Goal: Task Accomplishment & Management: Manage account settings

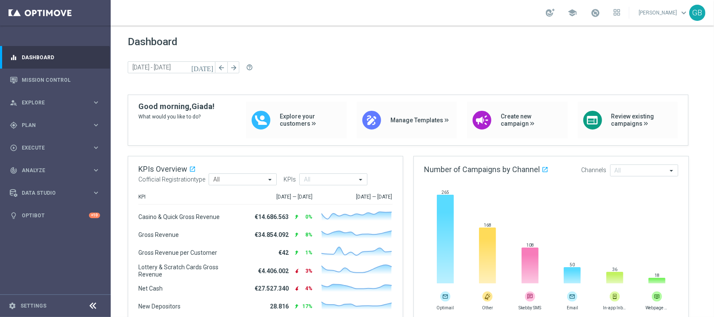
click at [36, 123] on span "Plan" at bounding box center [57, 125] width 70 height 5
click at [46, 145] on link "Target Groups" at bounding box center [55, 142] width 66 height 7
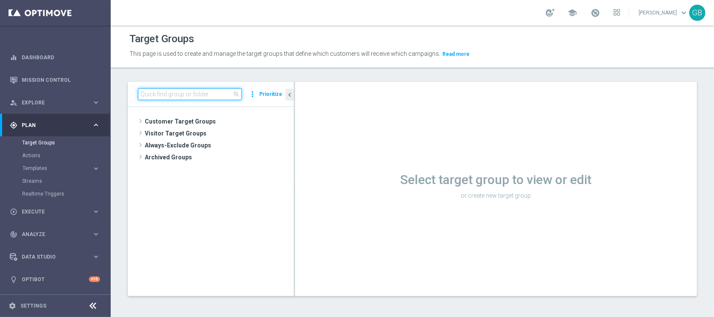
click at [199, 97] on input at bounding box center [190, 94] width 104 height 12
paste input "Lista Gold M12 da pulire 03.12"
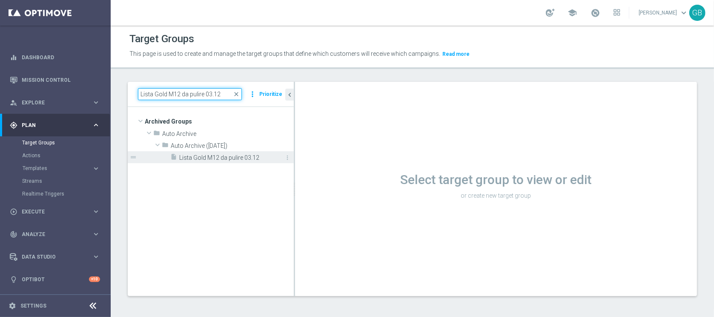
type input "Lista Gold M12 da pulire 03.12"
click at [224, 157] on span "Lista Gold M12 da pulire 03.12" at bounding box center [226, 157] width 95 height 7
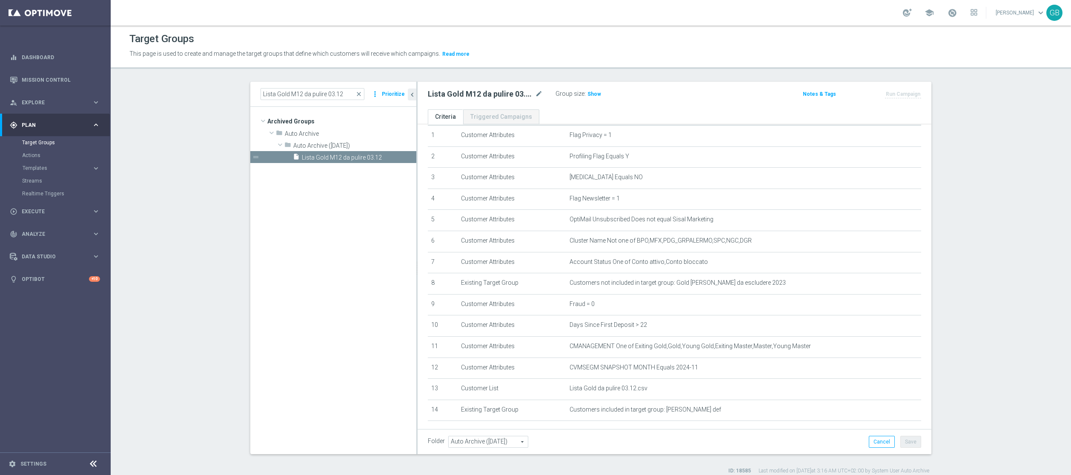
scroll to position [92, 0]
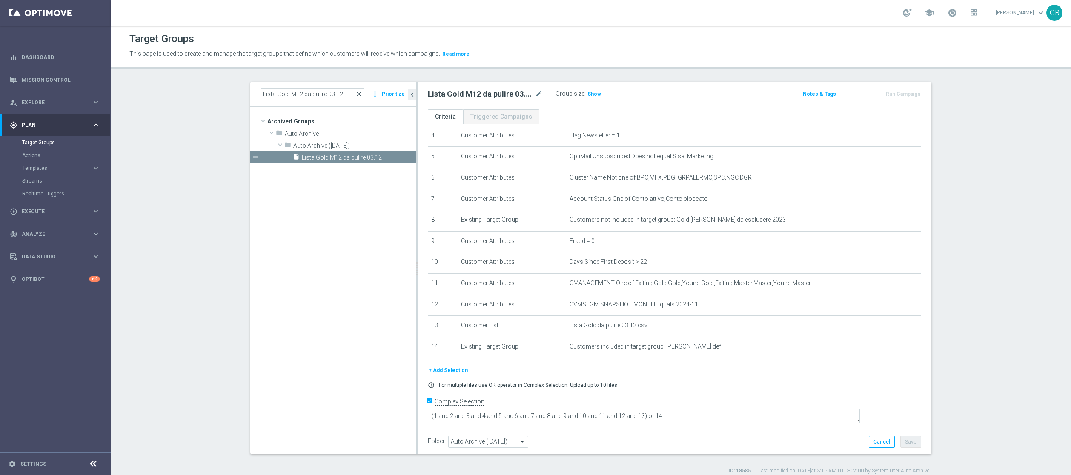
click at [355, 96] on span "close" at bounding box center [358, 94] width 7 height 7
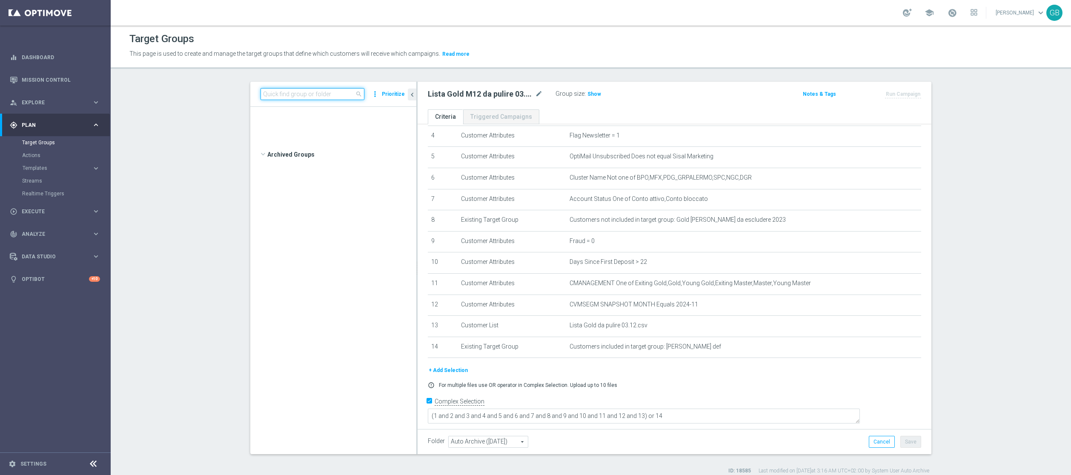
click at [325, 95] on input at bounding box center [312, 94] width 104 height 12
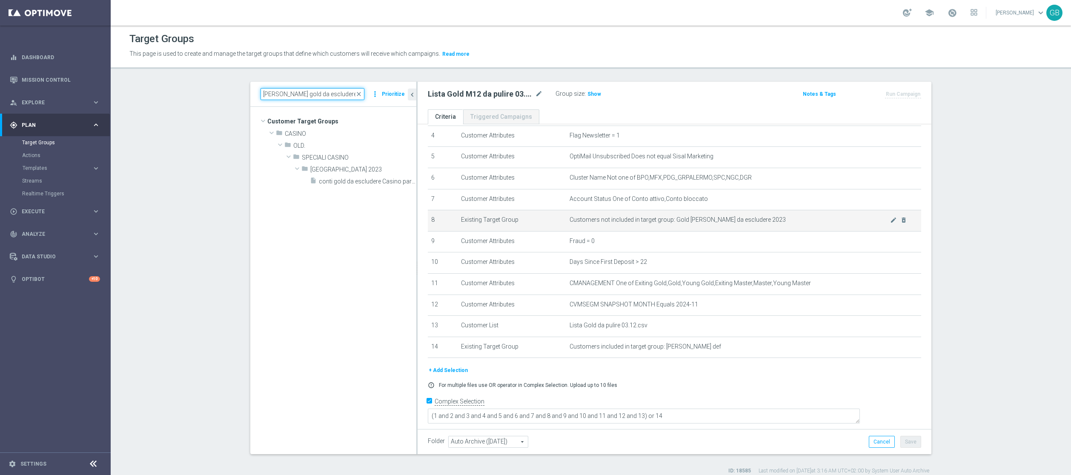
type input "[PERSON_NAME] gold da escludere"
drag, startPoint x: 663, startPoint y: 223, endPoint x: 733, endPoint y: 228, distance: 70.4
click at [713, 228] on td "Customers not included in target group: Gold [PERSON_NAME] da escludere 2023 mo…" at bounding box center [743, 220] width 355 height 21
copy span "Gold [PERSON_NAME] da escludere 2023"
click at [355, 92] on span "close" at bounding box center [358, 94] width 7 height 7
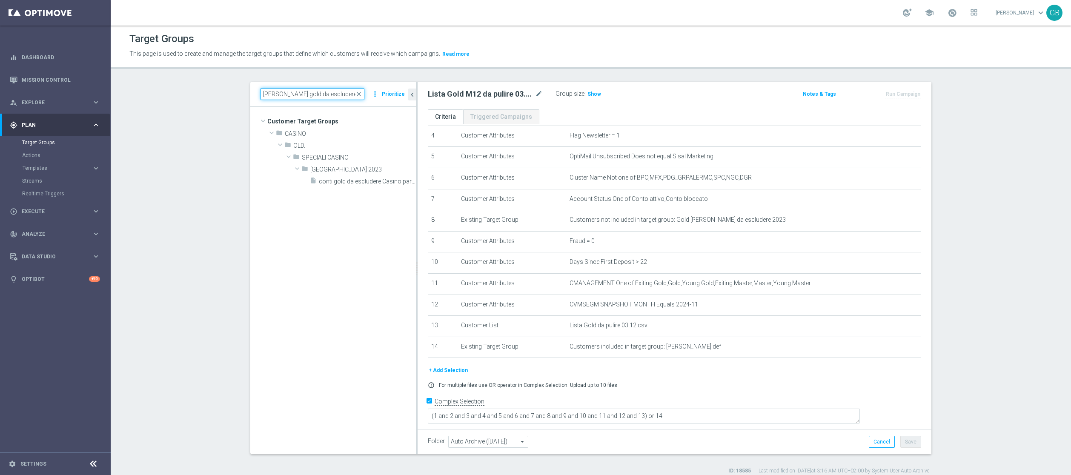
click at [350, 94] on input "[PERSON_NAME] gold da escludere" at bounding box center [312, 94] width 104 height 12
click at [299, 94] on input at bounding box center [312, 94] width 104 height 12
paste input "Gold [PERSON_NAME] da escludere 2023"
type input "G"
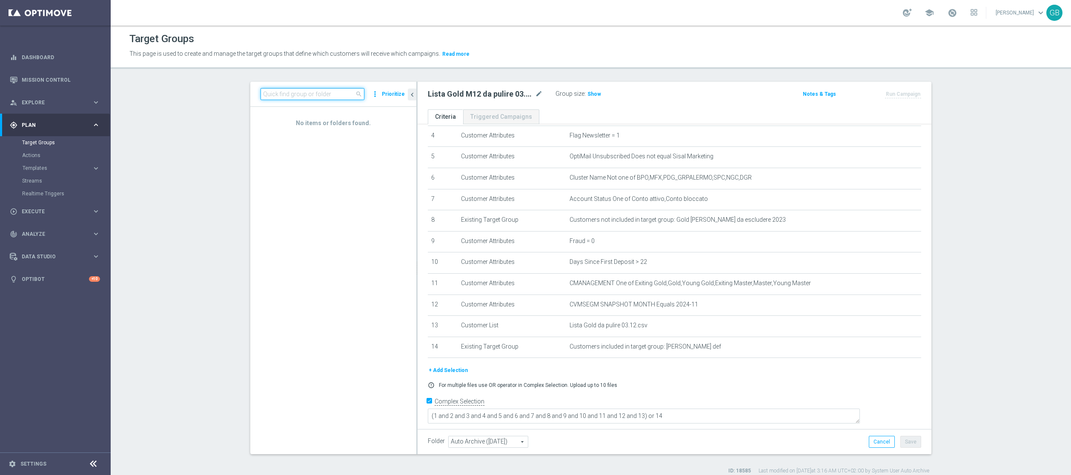
paste input "Gold [PERSON_NAME] da escludere 2023"
click at [260, 97] on input "Gold [PERSON_NAME] da escludere 2023" at bounding box center [312, 94] width 104 height 12
type input "Gold [PERSON_NAME] da escludere 2023"
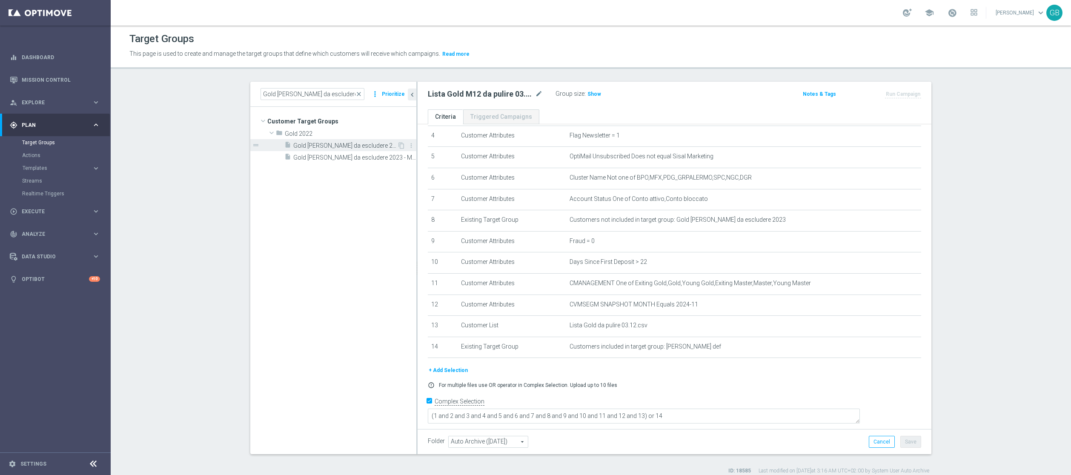
click at [336, 144] on span "Gold [PERSON_NAME] da escludere 2023" at bounding box center [345, 145] width 104 height 7
type input "Select"
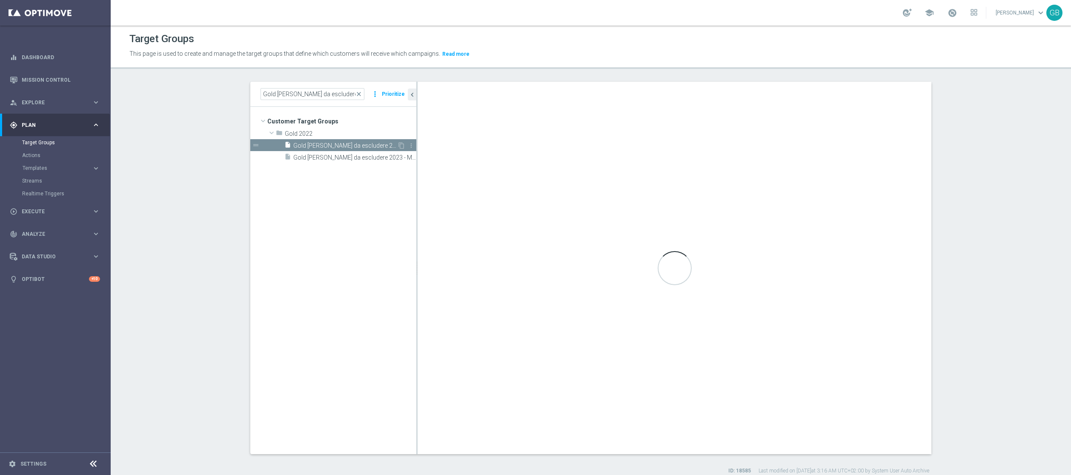
type textarea "1 or 2 or 3 or 4"
type input "Gold 2022"
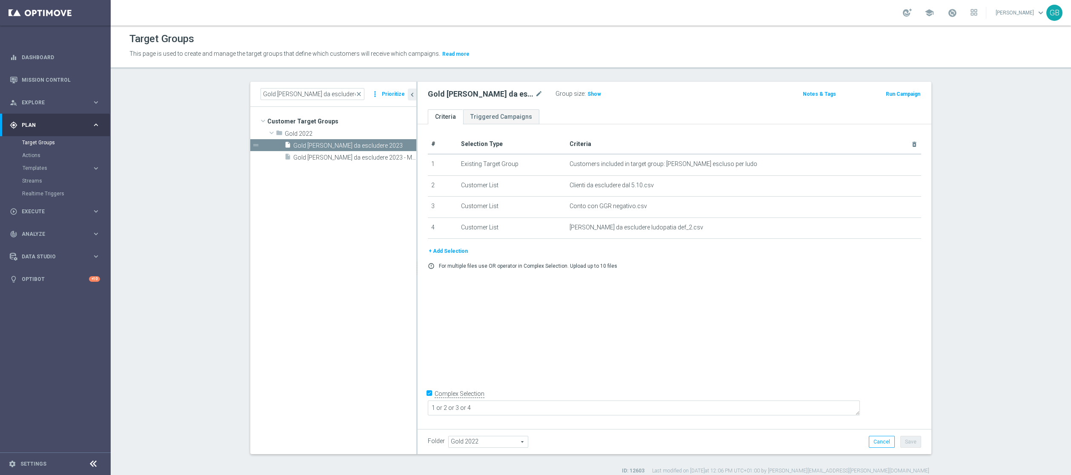
click at [39, 316] on sidenavbar "equalizer Dashboard Mission Control" at bounding box center [55, 237] width 111 height 475
click at [355, 95] on span "close" at bounding box center [358, 94] width 7 height 7
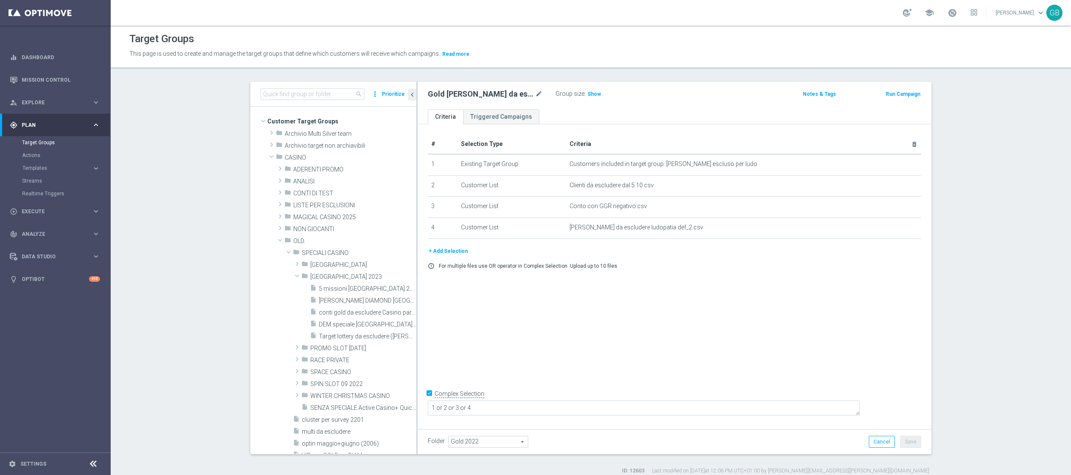
click at [41, 316] on sidenavbar "equalizer Dashboard Mission Control" at bounding box center [55, 237] width 111 height 475
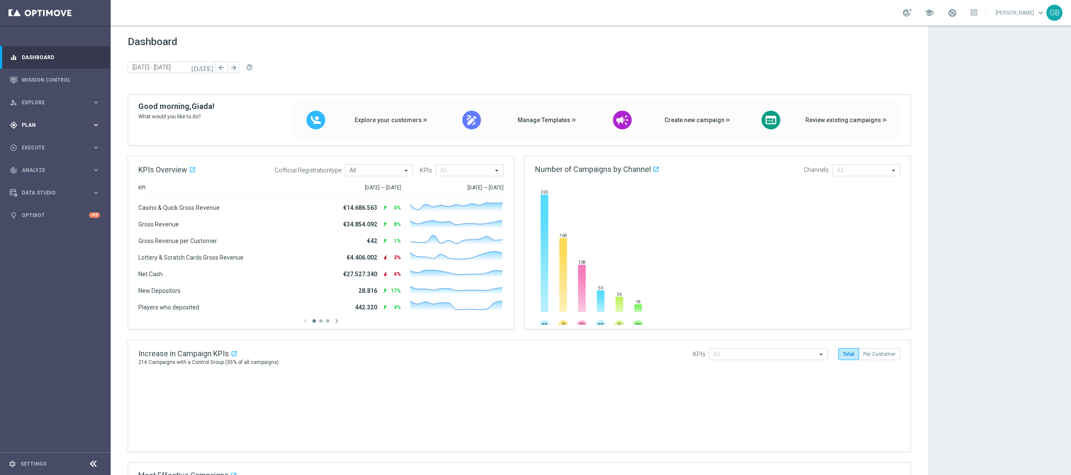
click at [45, 126] on span "Plan" at bounding box center [57, 125] width 70 height 5
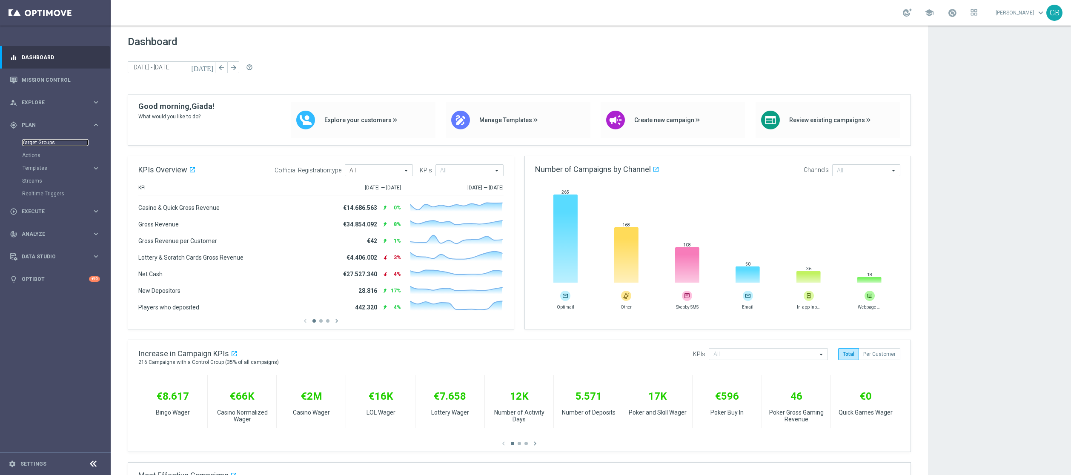
click at [49, 141] on link "Target Groups" at bounding box center [55, 142] width 66 height 7
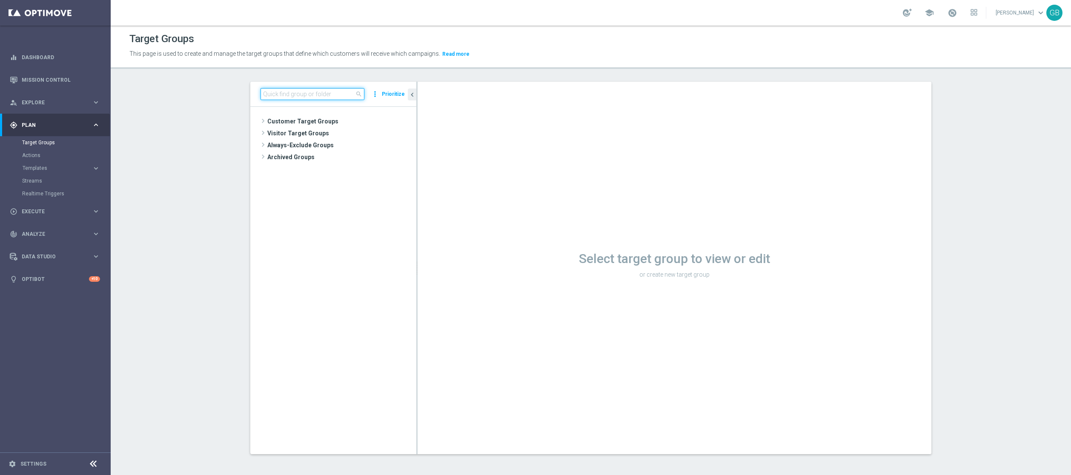
click at [307, 90] on input at bounding box center [312, 94] width 104 height 12
paste input "Lista Gold M12 da pulire 03.12"
type input "Lista Gold M12 da pulire 03.12"
click at [340, 159] on span "Lista Gold M12 da pulire 03.12" at bounding box center [349, 157] width 95 height 7
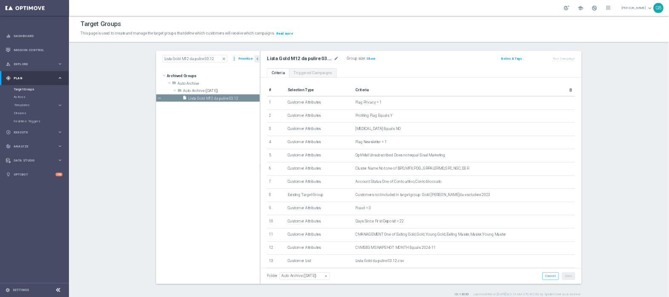
scroll to position [8, 0]
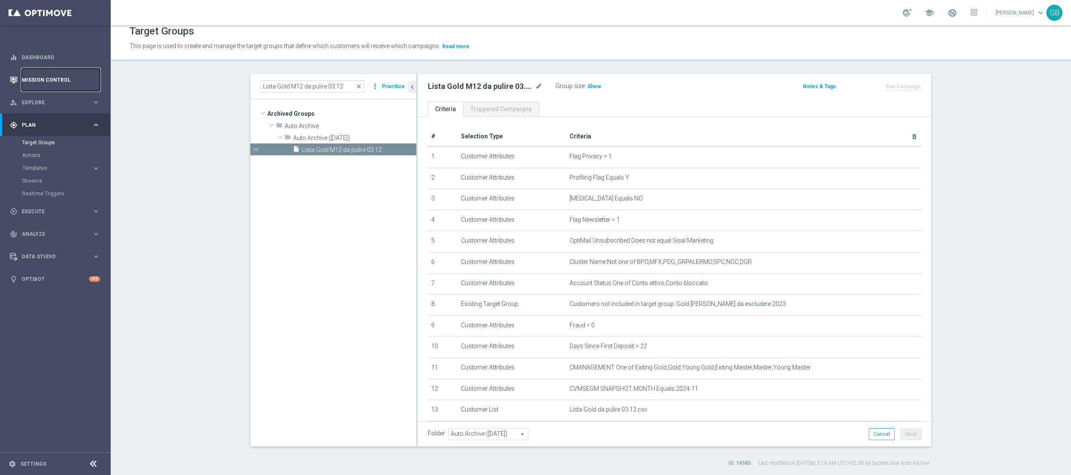
click at [49, 83] on link "Mission Control" at bounding box center [61, 80] width 78 height 23
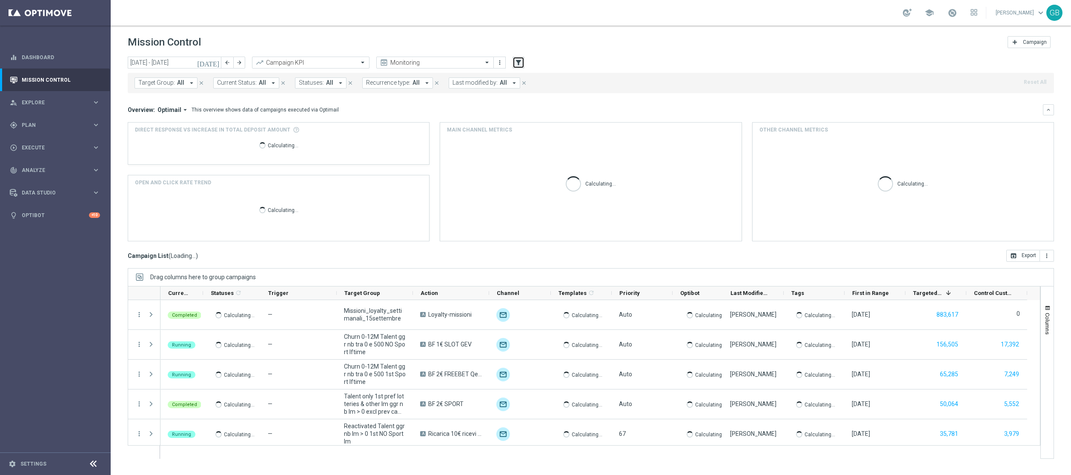
click at [519, 64] on icon "filter_alt" at bounding box center [519, 63] width 8 height 8
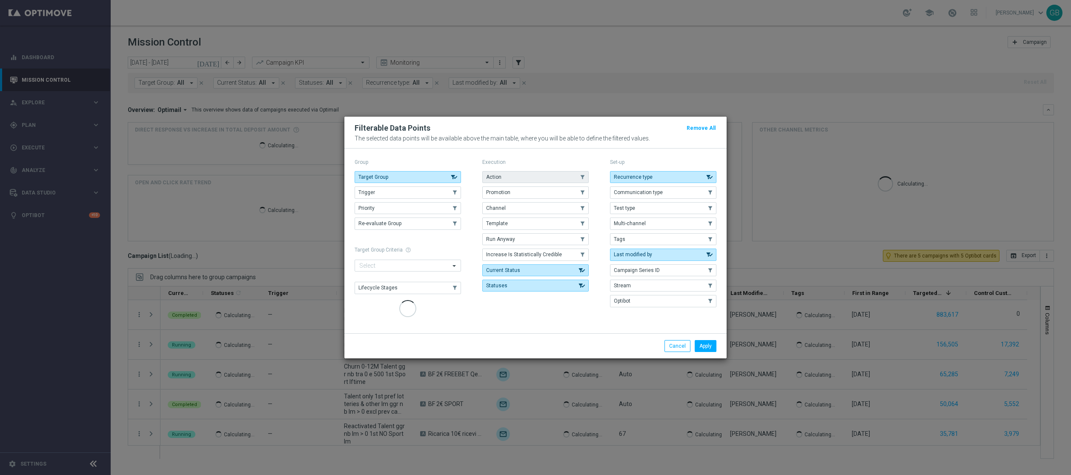
click at [509, 172] on button "Action" at bounding box center [535, 177] width 106 height 12
click at [706, 316] on button "Apply" at bounding box center [706, 346] width 22 height 12
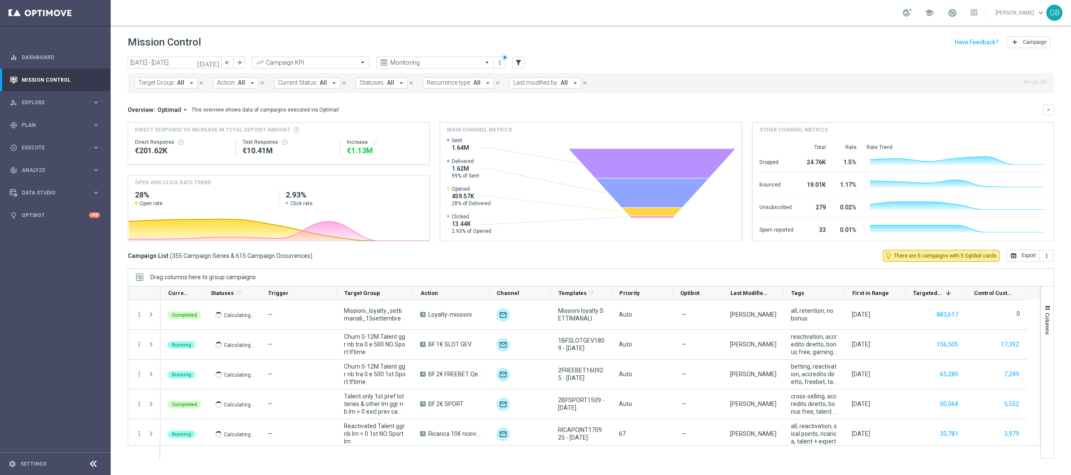
click at [235, 81] on button "Action: All arrow_drop_down" at bounding box center [235, 82] width 45 height 11
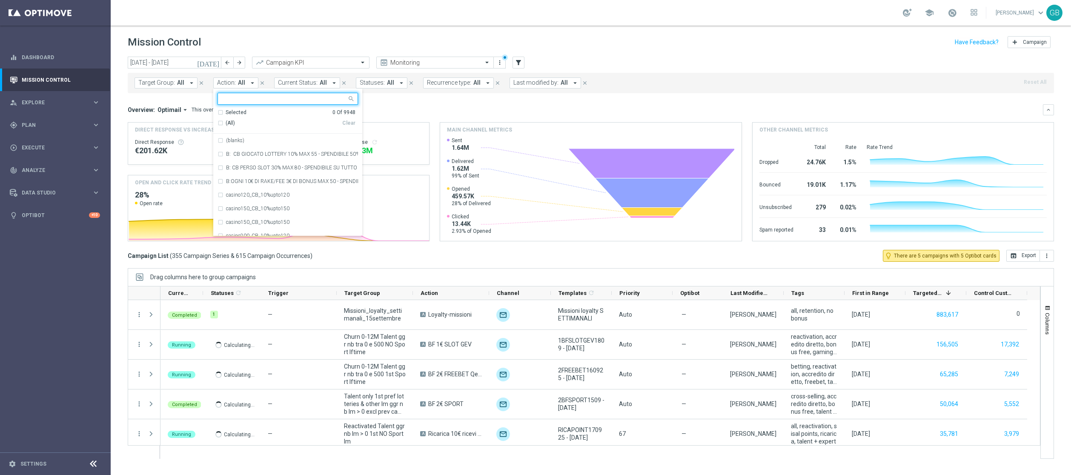
click at [243, 101] on input "text" at bounding box center [284, 98] width 125 height 7
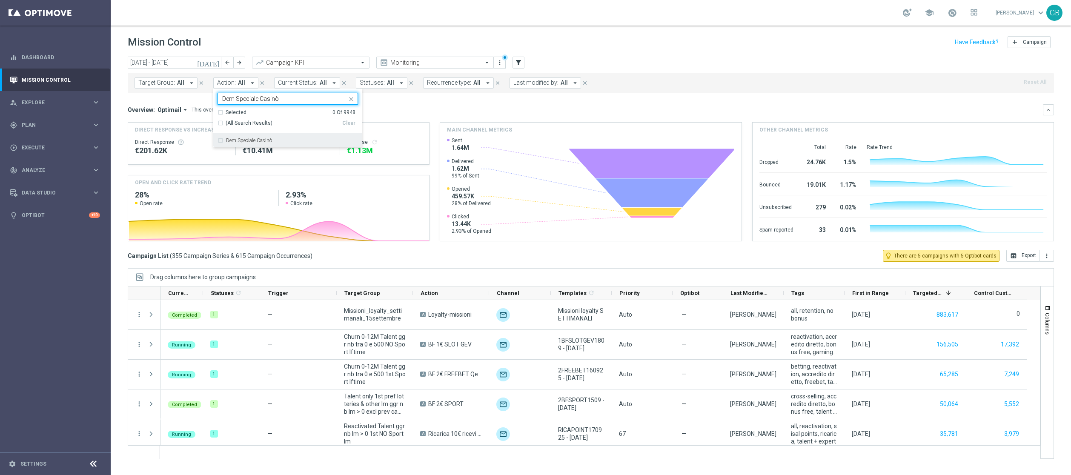
click at [226, 140] on label "Dem Speciale Casinò" at bounding box center [249, 140] width 46 height 5
type input "Dem Speciale Casinò"
click at [432, 110] on div "Overview: Optimail arrow_drop_down This overview shows data of campaigns execut…" at bounding box center [585, 110] width 915 height 8
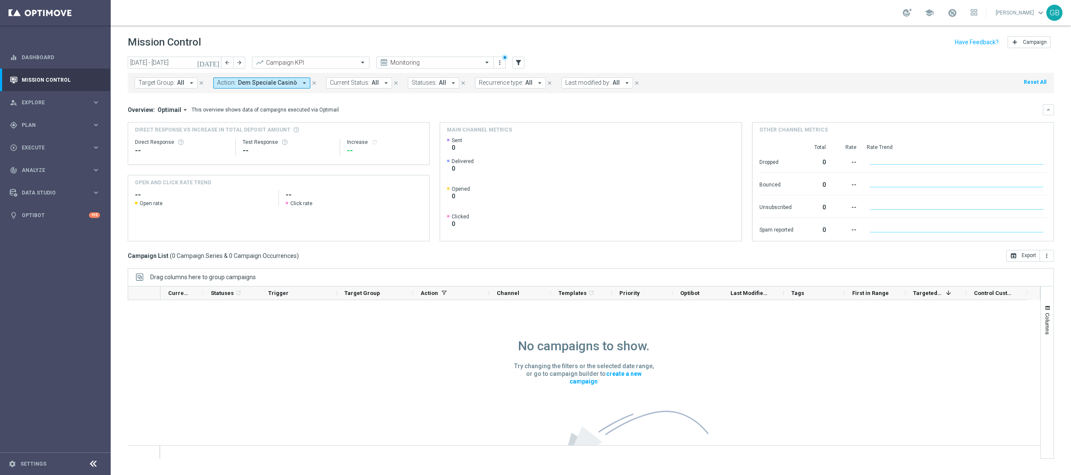
click at [215, 63] on icon "[DATE]" at bounding box center [208, 63] width 23 height 8
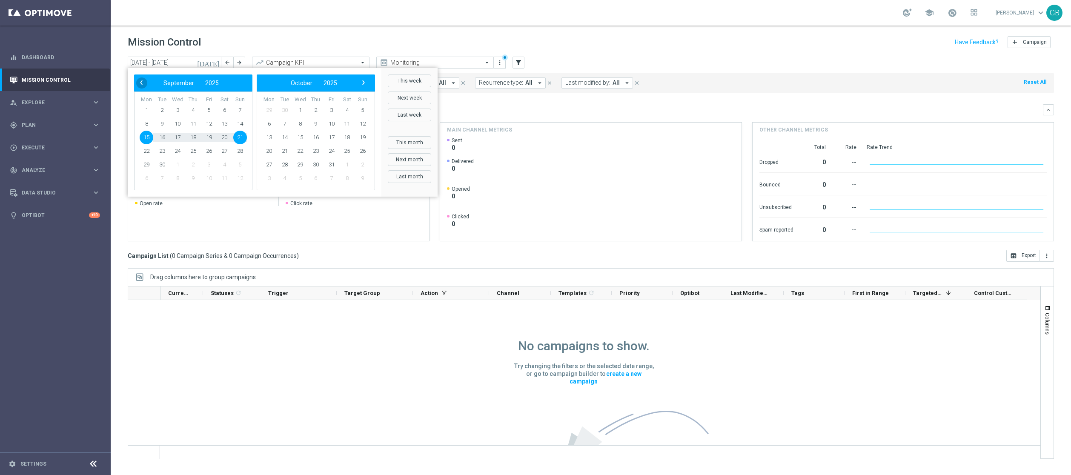
click at [145, 81] on span "‹" at bounding box center [141, 82] width 11 height 11
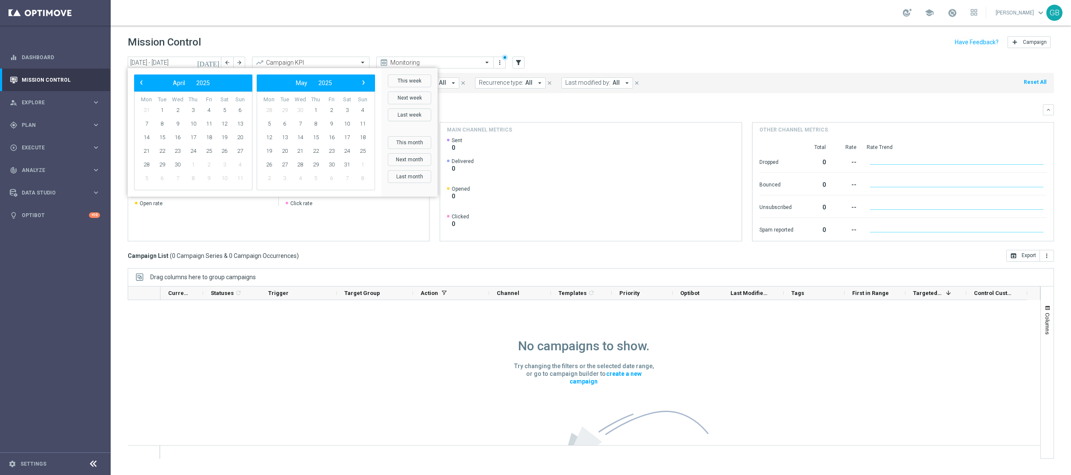
click at [145, 81] on span "‹" at bounding box center [141, 82] width 11 height 11
click at [162, 180] on span "31" at bounding box center [162, 179] width 14 height 14
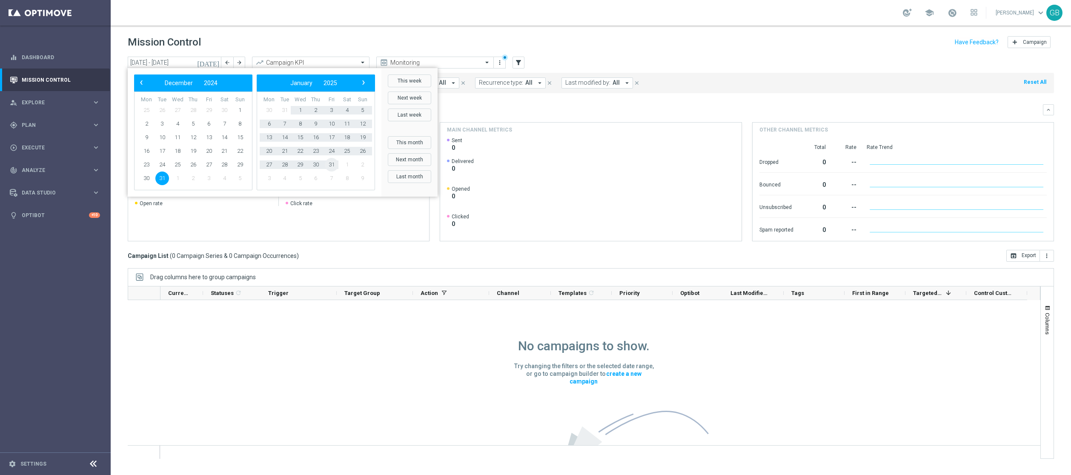
click at [332, 165] on span "31" at bounding box center [332, 165] width 14 height 14
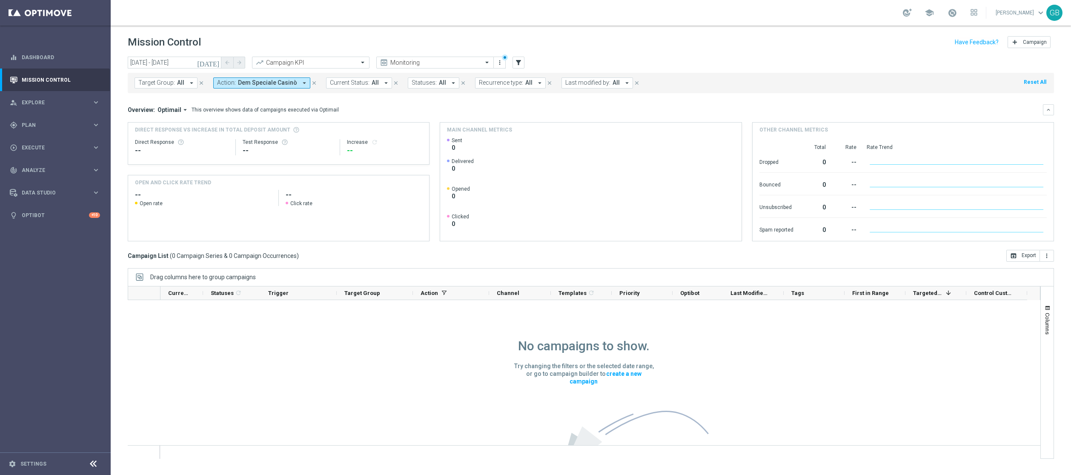
click at [215, 64] on icon "[DATE]" at bounding box center [208, 63] width 23 height 8
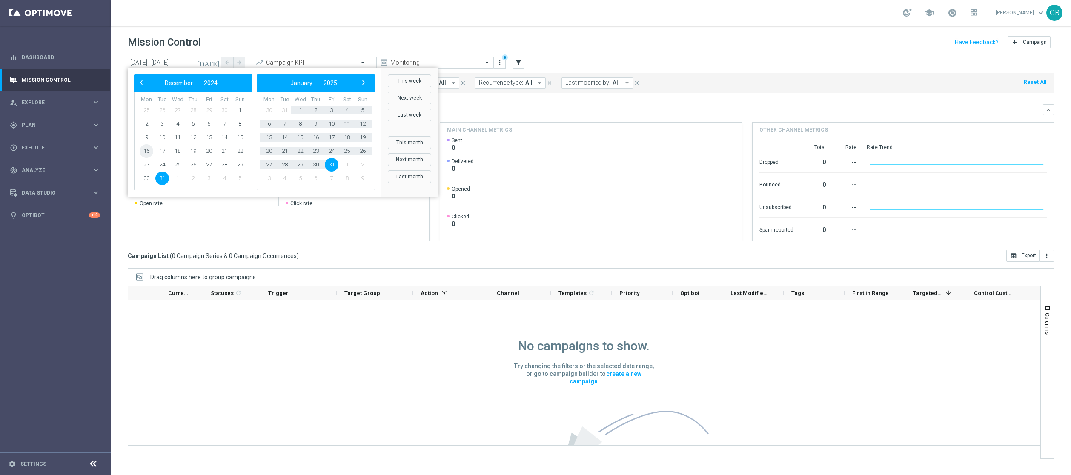
click at [144, 151] on span "16" at bounding box center [147, 151] width 14 height 14
click at [329, 166] on span "31" at bounding box center [332, 165] width 14 height 14
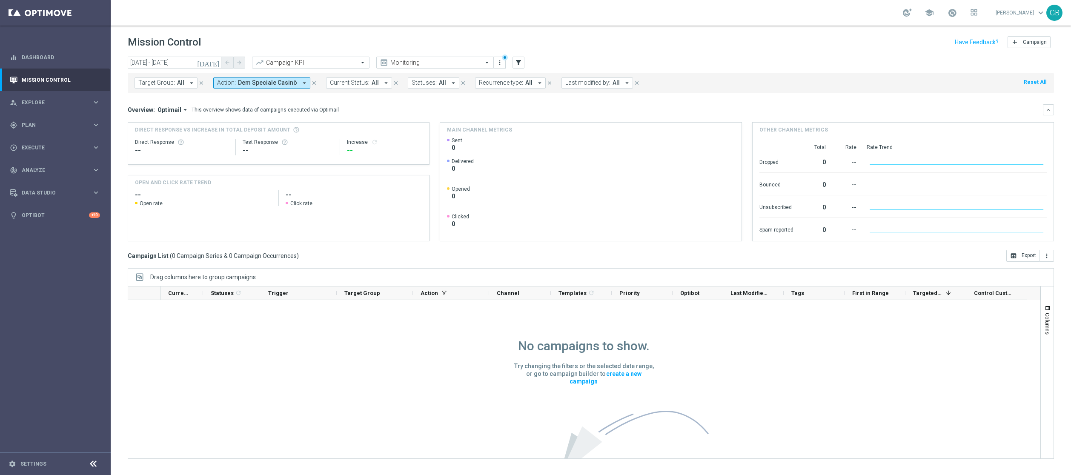
click at [217, 63] on icon "[DATE]" at bounding box center [208, 63] width 23 height 8
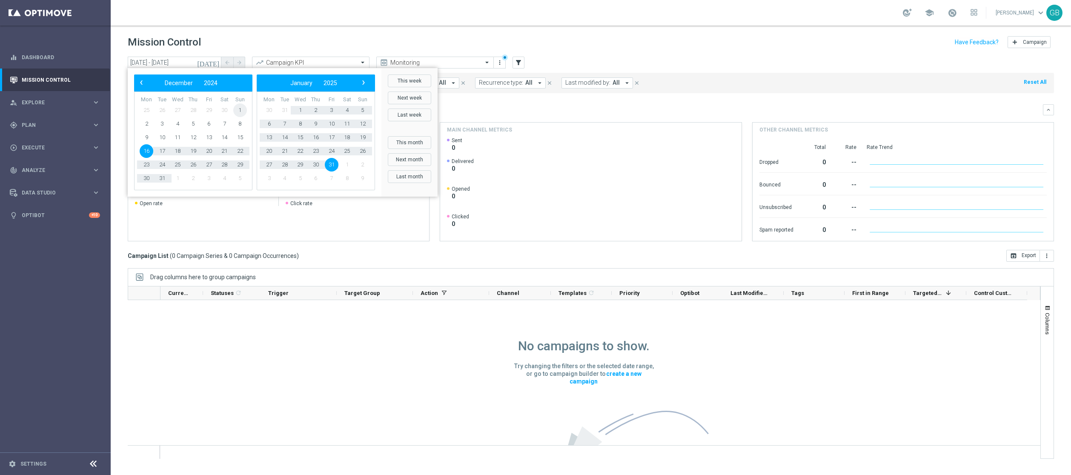
click at [237, 109] on span "1" at bounding box center [240, 110] width 14 height 14
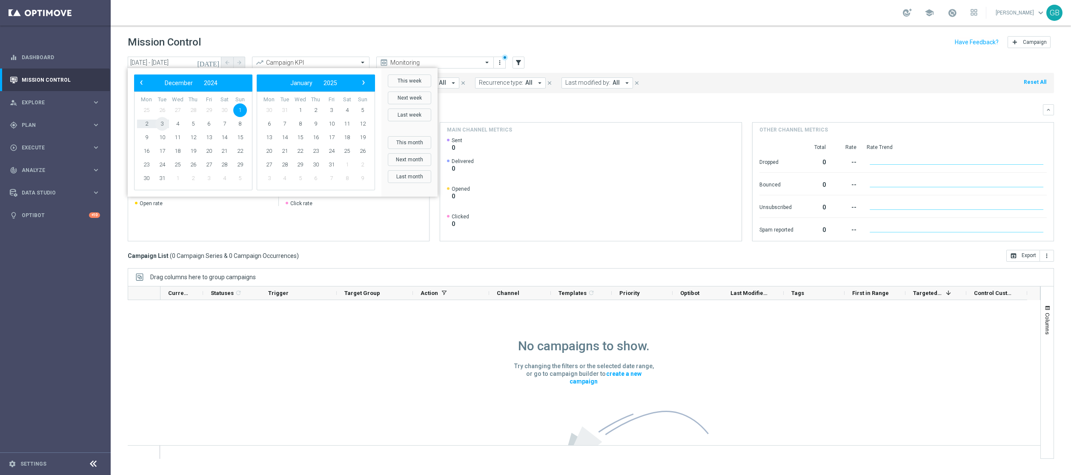
click at [162, 123] on span "3" at bounding box center [162, 124] width 14 height 14
type input "[DATE] - [DATE]"
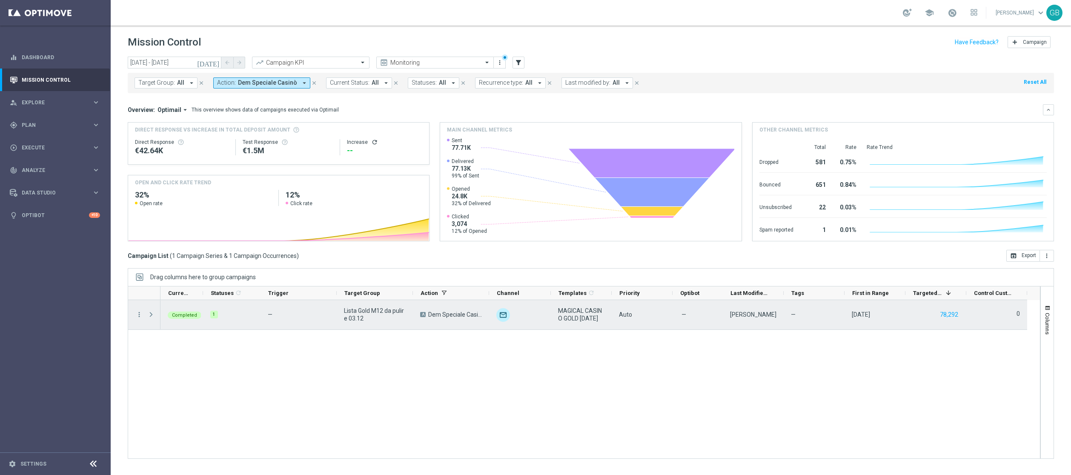
click at [713, 316] on div "[PERSON_NAME]" at bounding box center [753, 315] width 46 height 8
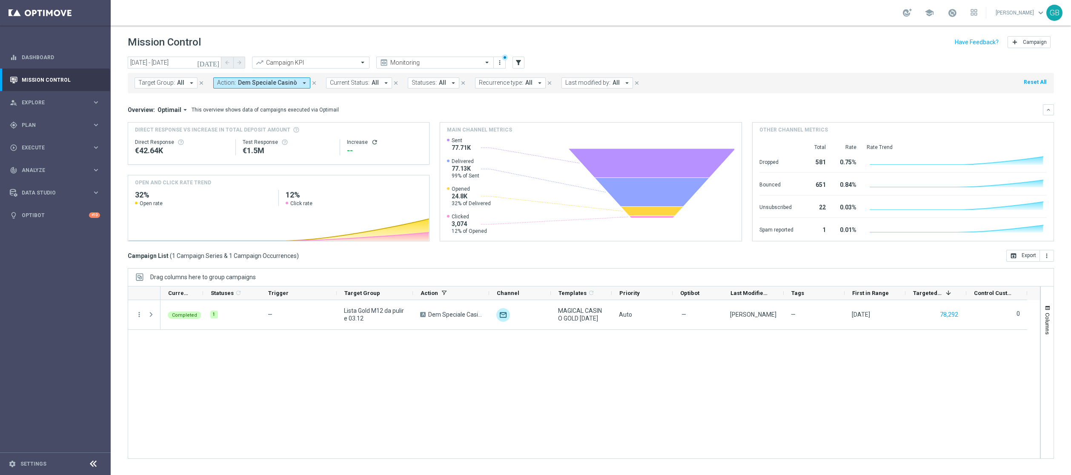
click at [713, 316] on div "[PERSON_NAME]" at bounding box center [753, 315] width 46 height 8
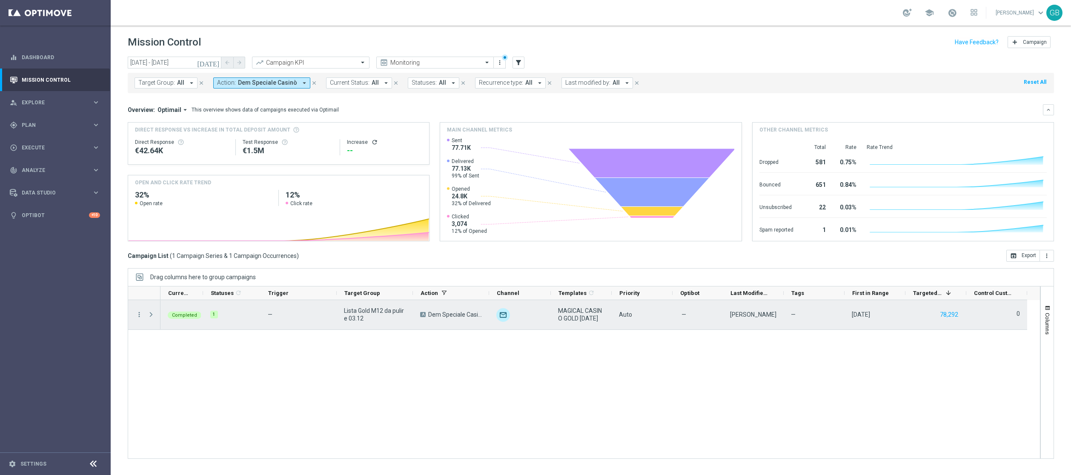
click at [713, 316] on div "[PERSON_NAME]" at bounding box center [753, 315] width 46 height 8
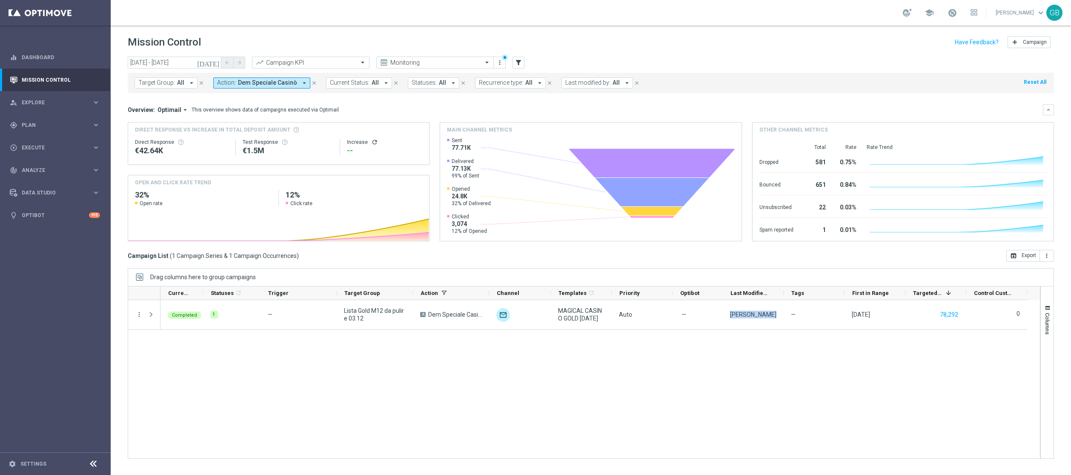
click at [603, 86] on span "Last modified by:" at bounding box center [587, 82] width 45 height 7
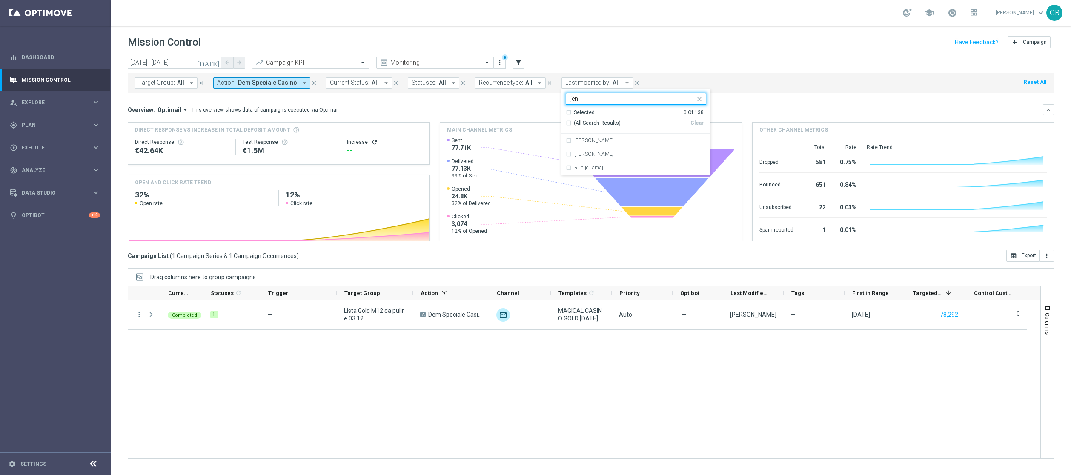
type input "jenn"
click at [713, 86] on div "Target Group: All arrow_drop_down close Action: Dem Speciale Casinò arrow_drop_…" at bounding box center [591, 83] width 926 height 20
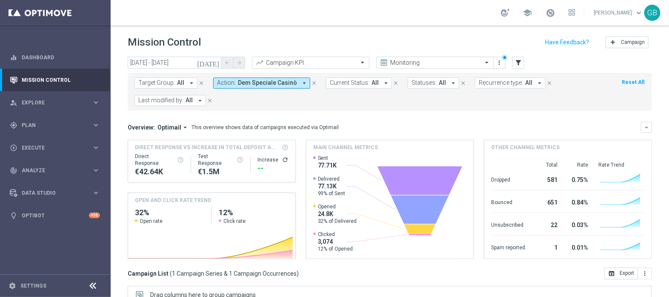
drag, startPoint x: 1043, startPoint y: 0, endPoint x: 378, endPoint y: 47, distance: 666.0
click at [378, 47] on div "Mission Control add Campaign" at bounding box center [390, 42] width 524 height 17
click at [54, 121] on div "gps_fixed Plan" at bounding box center [51, 125] width 82 height 8
click at [47, 141] on link "Target Groups" at bounding box center [55, 142] width 66 height 7
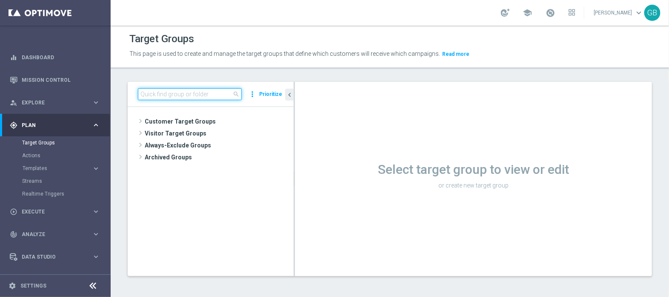
click at [207, 88] on input at bounding box center [190, 94] width 104 height 12
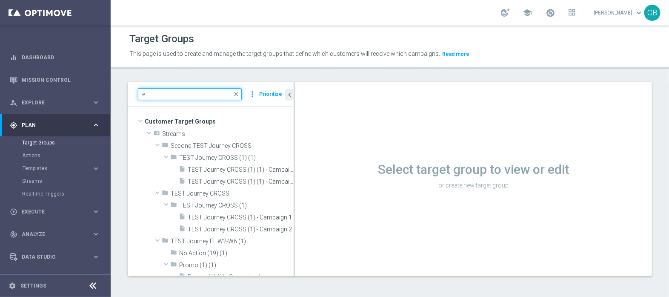
type input "t"
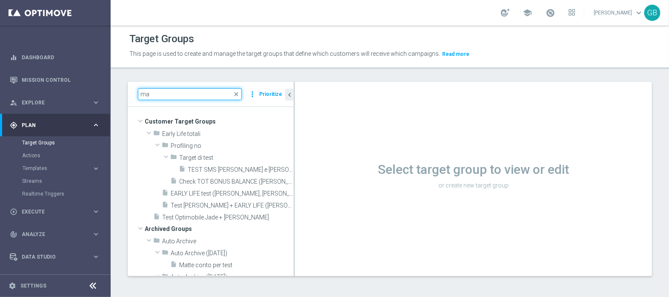
type input "m"
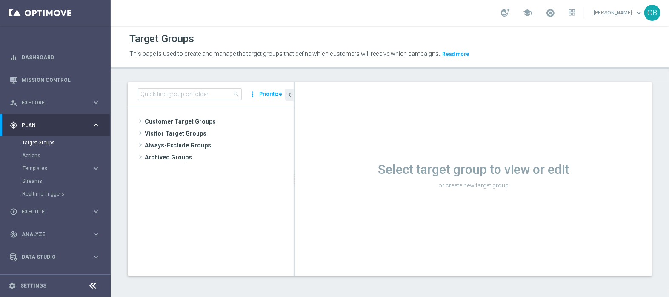
click at [463, 69] on div "Target Groups This page is used to create and manage the target groups that def…" at bounding box center [390, 161] width 558 height 271
click at [53, 205] on div "play_circle_outline Execute keyboard_arrow_right" at bounding box center [55, 211] width 110 height 23
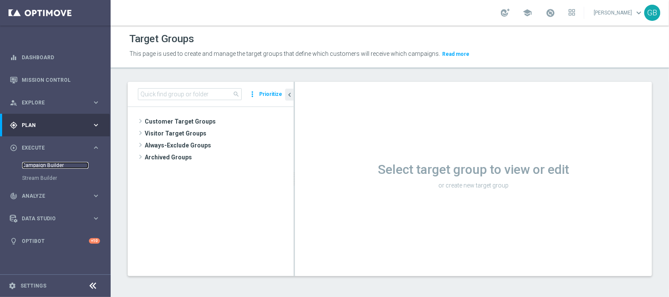
click at [45, 166] on link "Campaign Builder" at bounding box center [55, 165] width 66 height 7
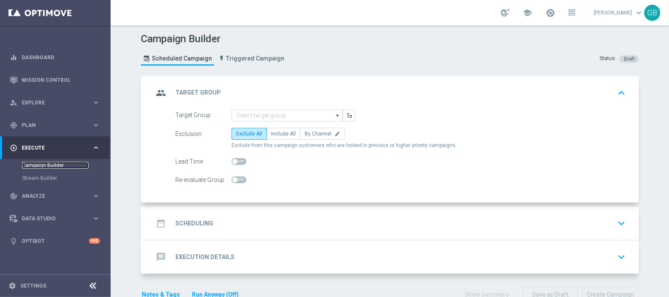
scroll to position [21, 0]
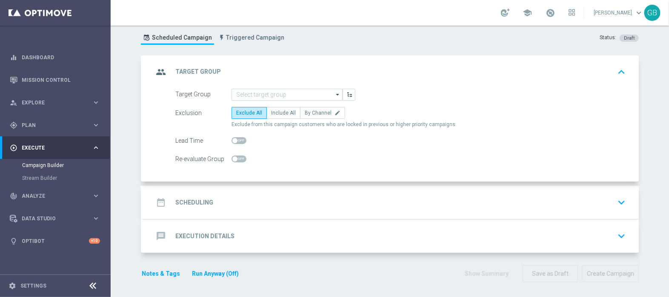
click at [335, 235] on div "message Execution Details keyboard_arrow_down" at bounding box center [390, 236] width 475 height 16
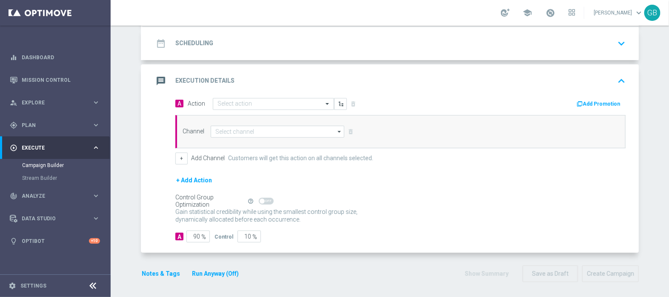
scroll to position [83, 0]
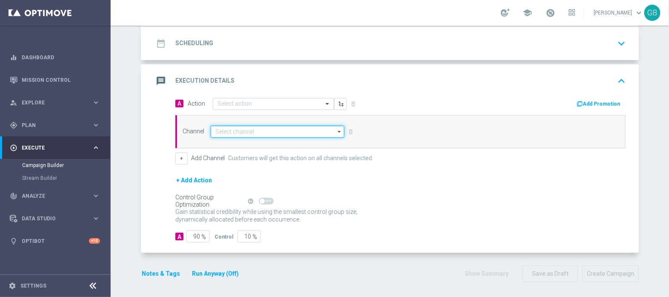
click at [300, 131] on input at bounding box center [278, 132] width 134 height 12
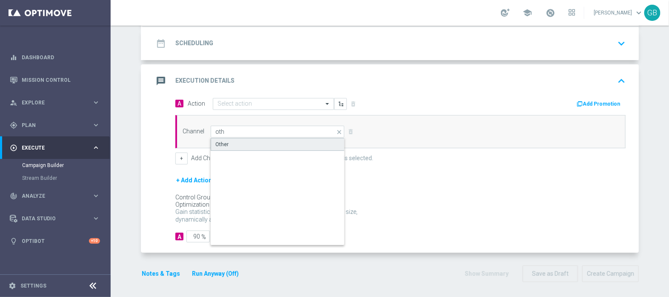
click at [289, 138] on div "Other" at bounding box center [278, 144] width 134 height 13
type input "Other"
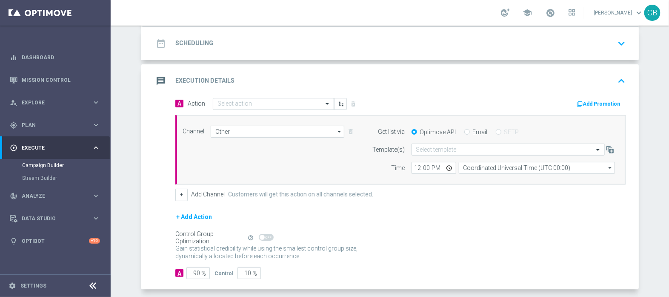
click at [464, 131] on input "Email" at bounding box center [467, 133] width 6 height 6
radio input "true"
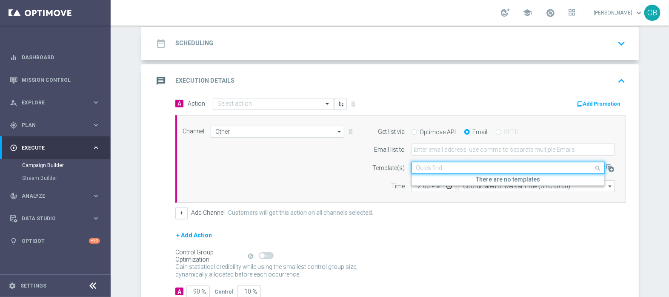
click at [454, 166] on input "text" at bounding box center [499, 167] width 167 height 7
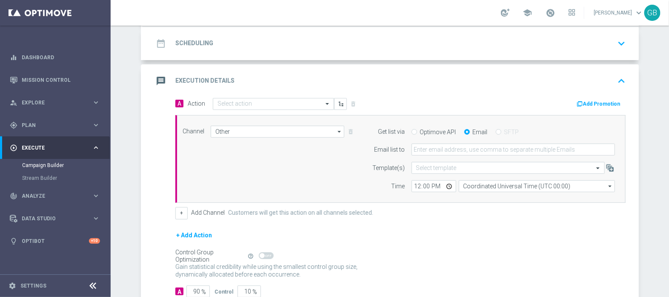
click at [362, 180] on div "Time" at bounding box center [383, 186] width 43 height 12
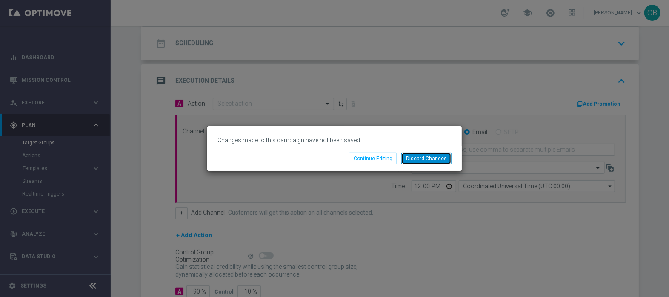
click at [426, 157] on button "Discard Changes" at bounding box center [426, 158] width 50 height 12
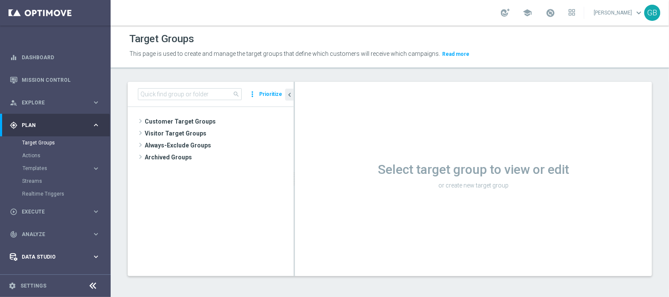
scroll to position [18, 0]
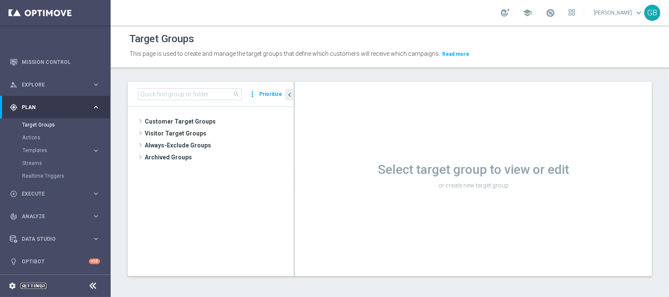
click at [38, 287] on link "Settings" at bounding box center [33, 285] width 26 height 5
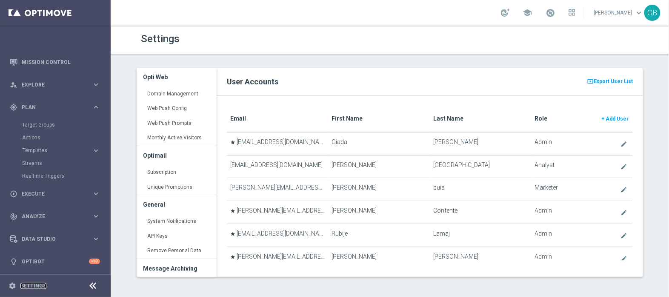
scroll to position [208, 0]
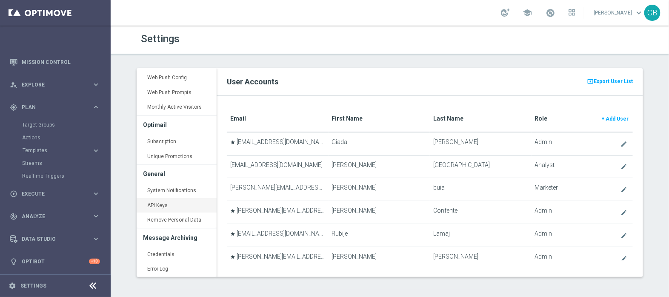
click at [178, 204] on link "API Keys keyboard_arrow_right" at bounding box center [177, 205] width 80 height 15
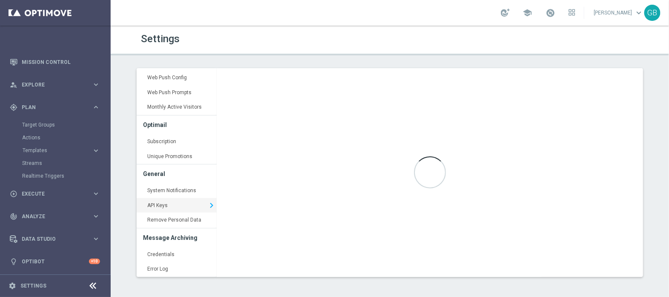
type input "[URL][DOMAIN_NAME]"
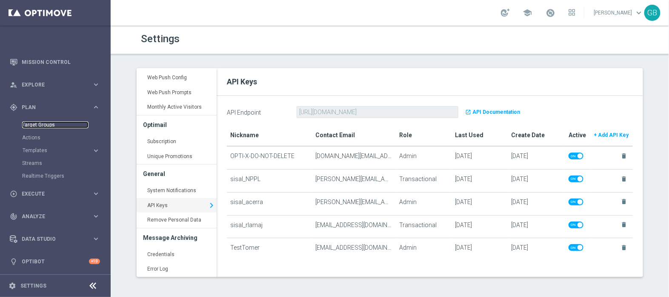
click at [36, 125] on link "Target Groups" at bounding box center [55, 124] width 66 height 7
